Goal: Check status: Check status

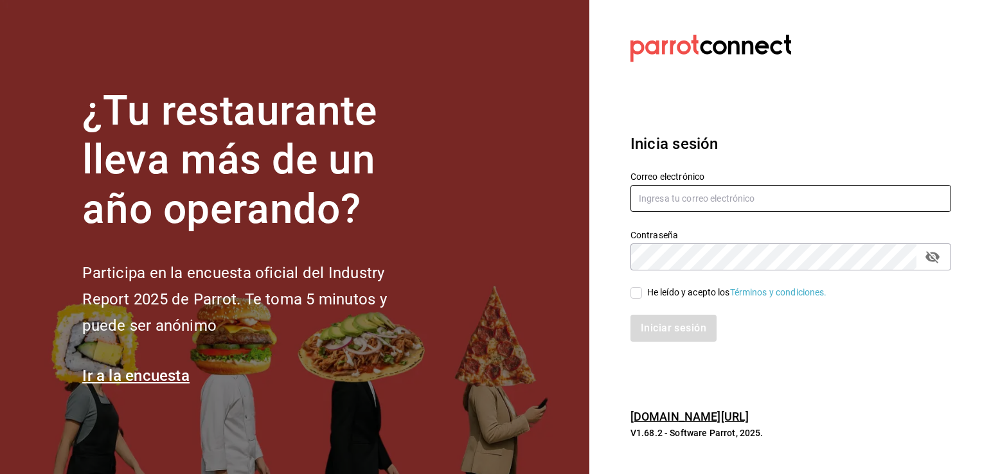
type input "[PERSON_NAME][EMAIL_ADDRESS][PERSON_NAME][DOMAIN_NAME]"
click at [643, 297] on span "He leído y acepto los Términos y condiciones." at bounding box center [734, 293] width 185 height 14
click at [642, 297] on input "He leído y acepto los Términos y condiciones." at bounding box center [637, 293] width 12 height 12
checkbox input "true"
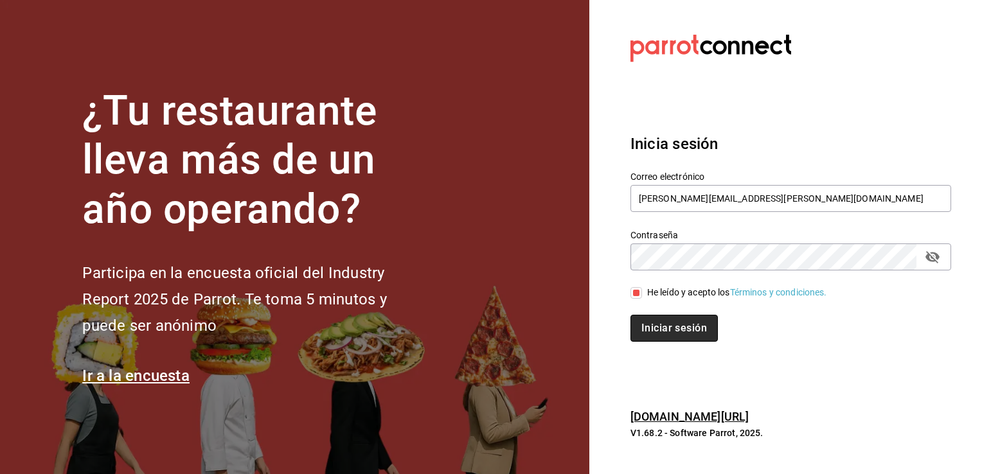
click at [669, 336] on button "Iniciar sesión" at bounding box center [674, 328] width 87 height 27
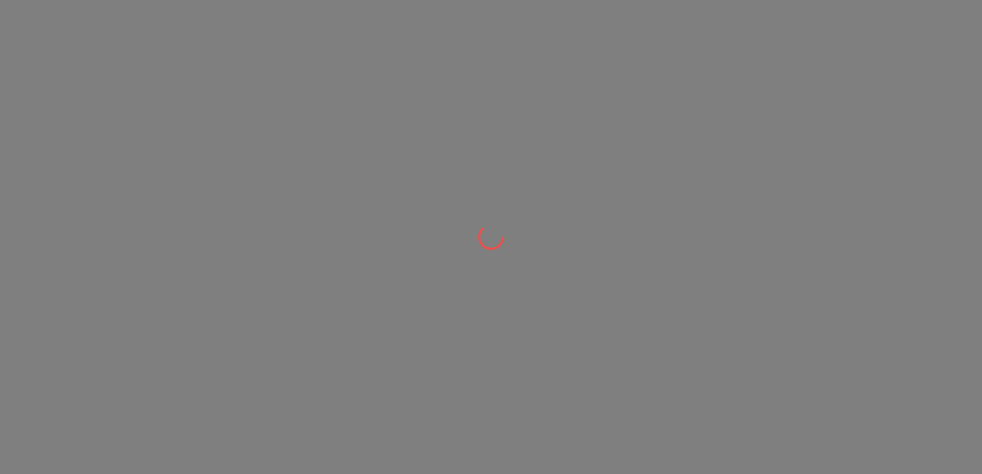
click at [669, 0] on div at bounding box center [491, 0] width 982 height 0
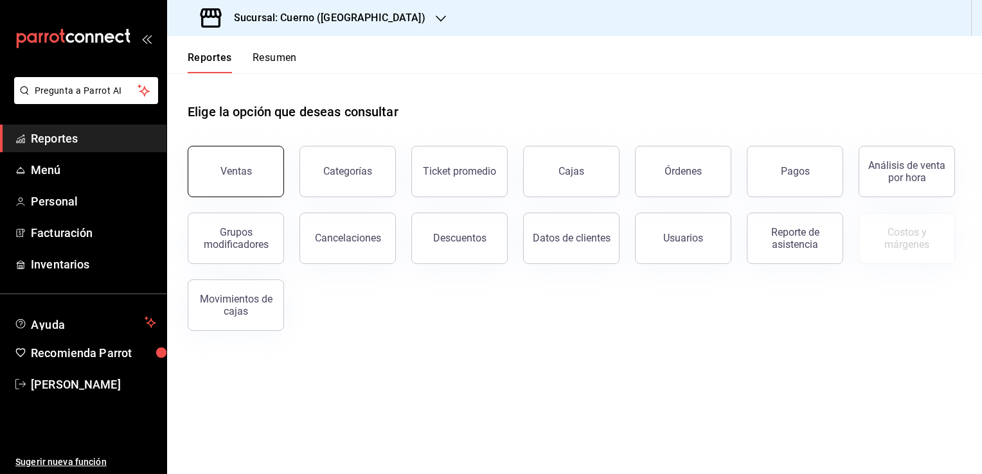
click at [244, 168] on div "Ventas" at bounding box center [237, 171] width 32 height 12
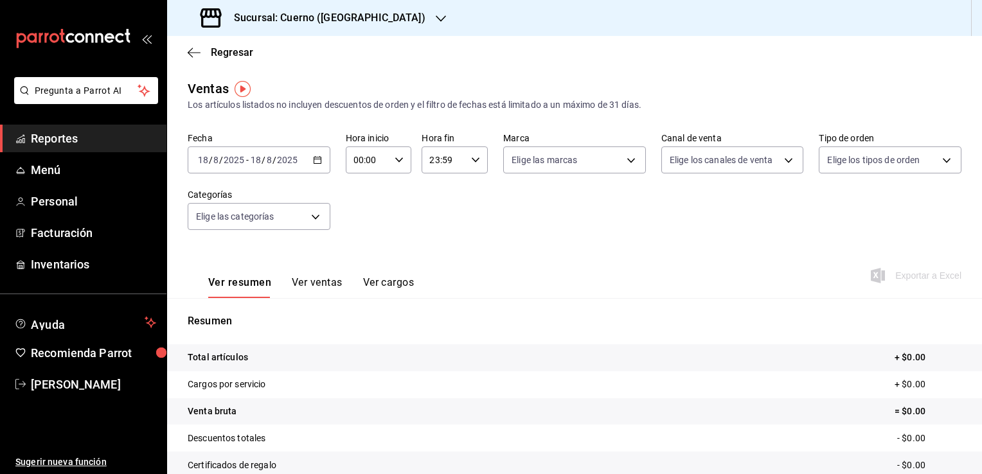
click at [317, 164] on icon "button" at bounding box center [317, 160] width 9 height 9
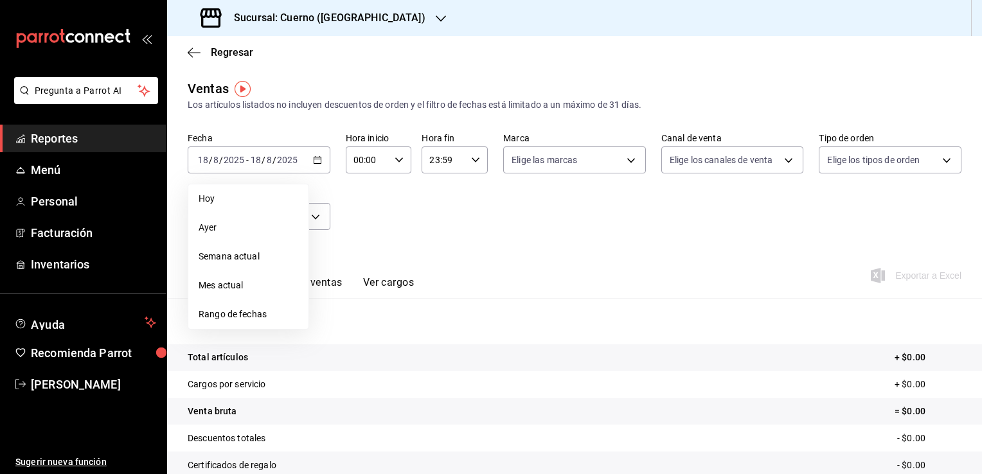
click at [259, 307] on li "Rango de fechas" at bounding box center [248, 314] width 120 height 29
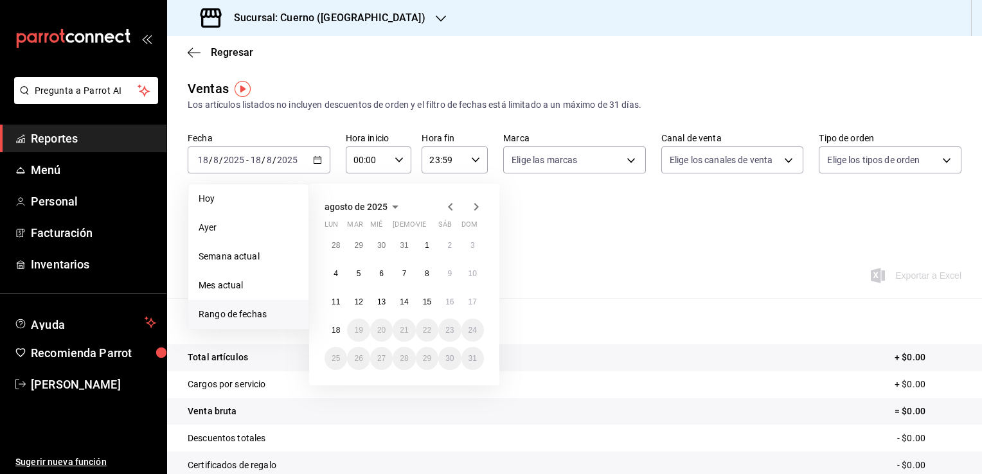
click at [259, 307] on li "Rango de fechas" at bounding box center [248, 314] width 120 height 29
click at [477, 302] on button "17" at bounding box center [473, 302] width 23 height 23
click at [341, 328] on button "18" at bounding box center [336, 330] width 23 height 23
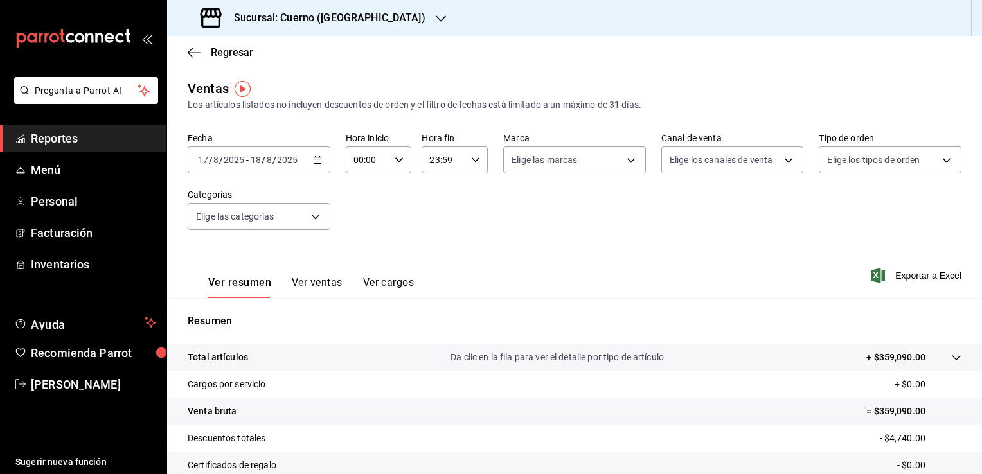
click at [395, 158] on icon "button" at bounding box center [399, 160] width 9 height 9
click at [363, 197] on span "00" at bounding box center [360, 193] width 12 height 10
click at [357, 248] on span "05" at bounding box center [360, 244] width 12 height 10
type input "05:00"
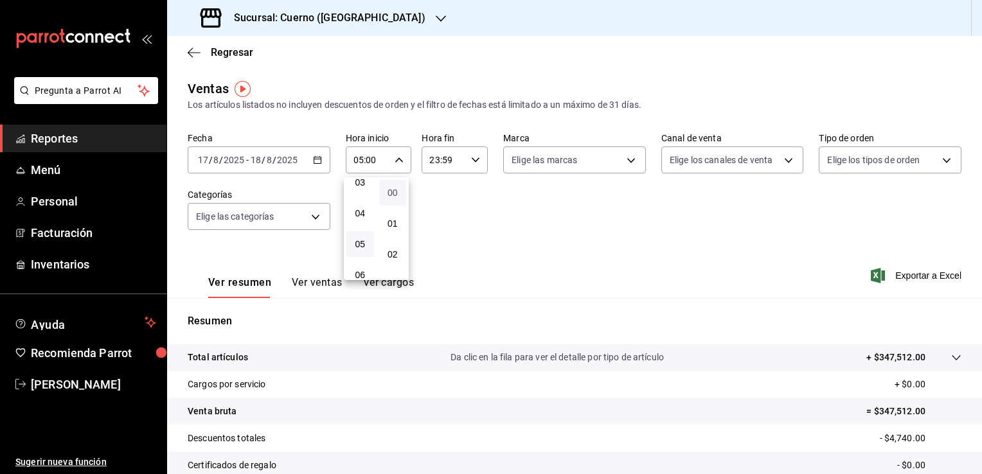
click at [391, 197] on span "00" at bounding box center [393, 193] width 12 height 10
click at [473, 161] on div at bounding box center [491, 237] width 982 height 474
click at [473, 160] on icon "button" at bounding box center [475, 160] width 9 height 9
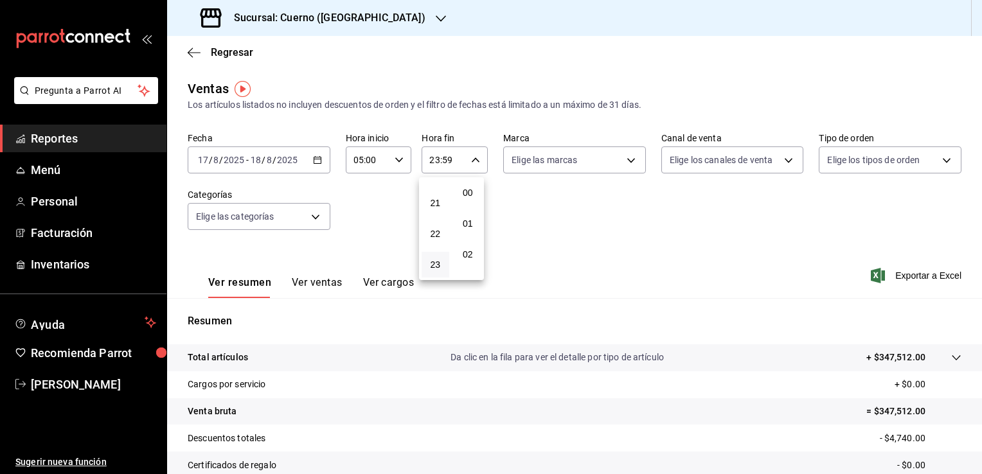
scroll to position [1779, 0]
click at [428, 230] on button "22" at bounding box center [436, 234] width 28 height 26
type input "22:59"
click at [446, 210] on button "04" at bounding box center [436, 207] width 28 height 26
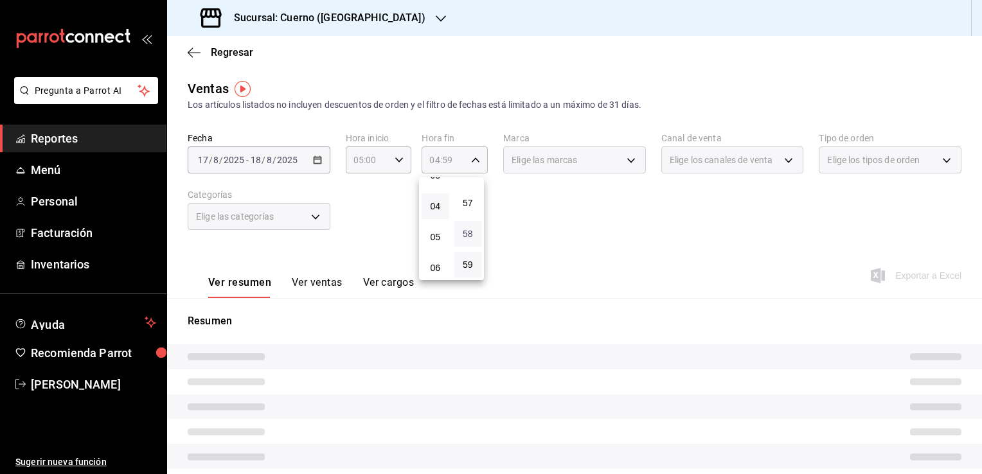
click at [468, 231] on span "58" at bounding box center [468, 234] width 12 height 10
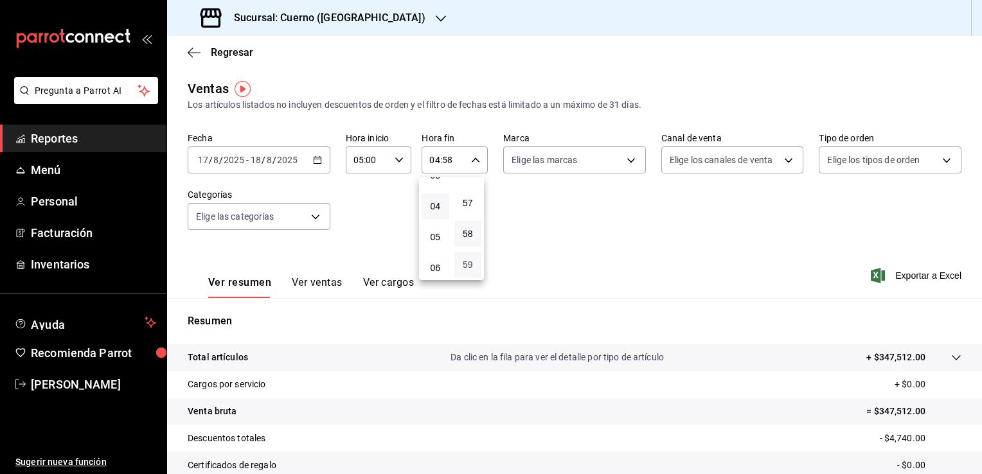
click at [466, 264] on span "59" at bounding box center [468, 265] width 12 height 10
type input "04:59"
click at [575, 249] on div at bounding box center [491, 237] width 982 height 474
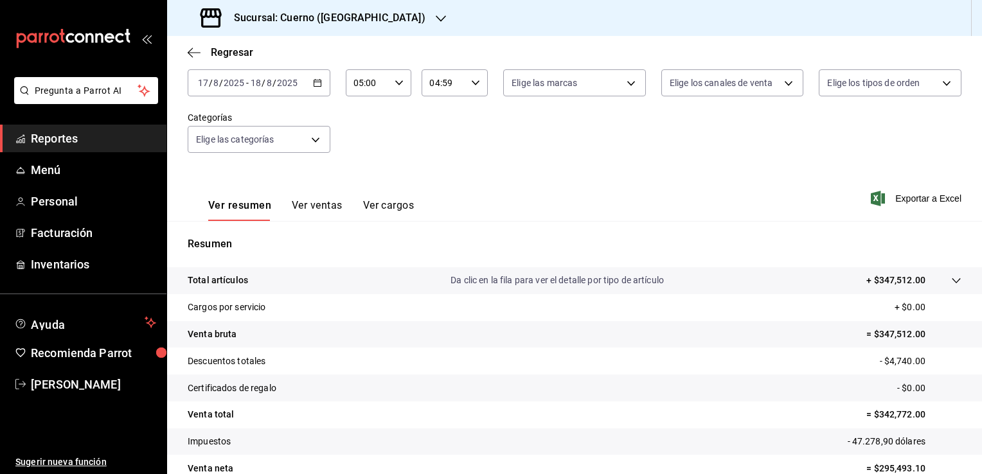
scroll to position [141, 0]
